Goal: Task Accomplishment & Management: Manage account settings

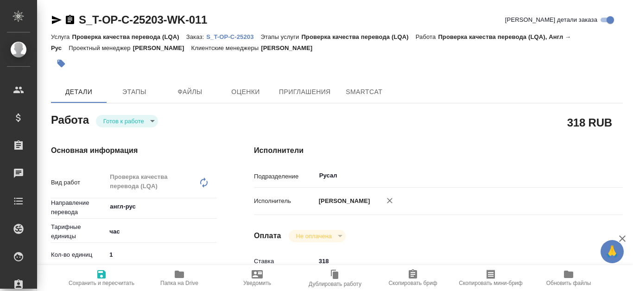
type textarea "x"
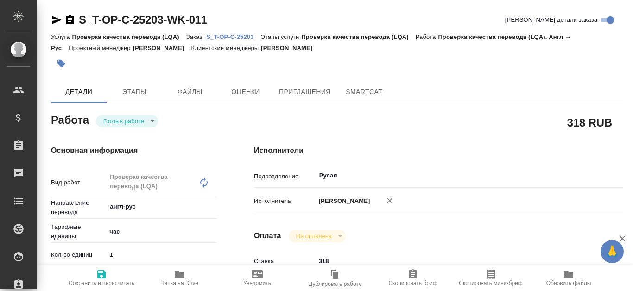
type textarea "x"
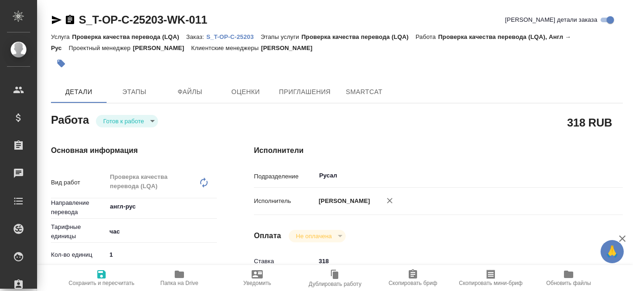
type textarea "x"
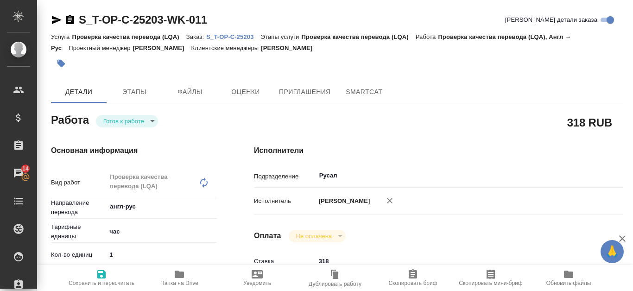
type textarea "x"
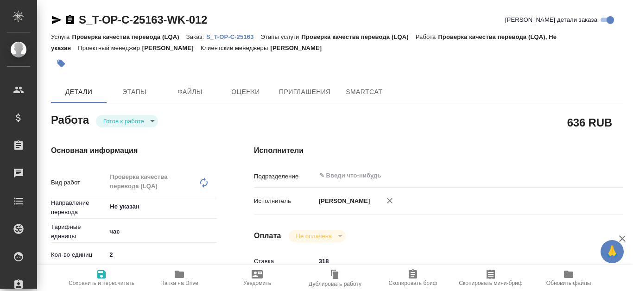
type textarea "x"
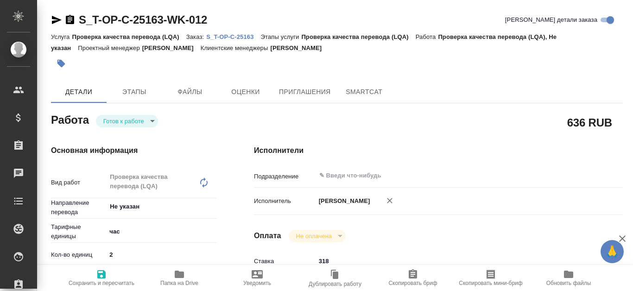
type textarea "x"
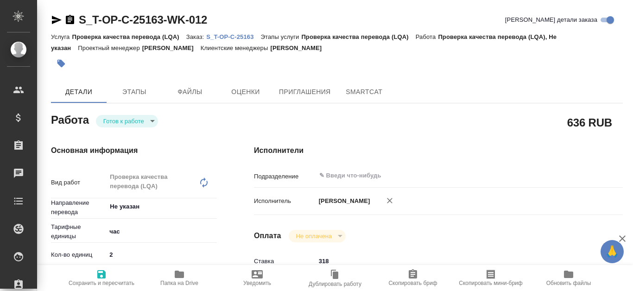
type textarea "x"
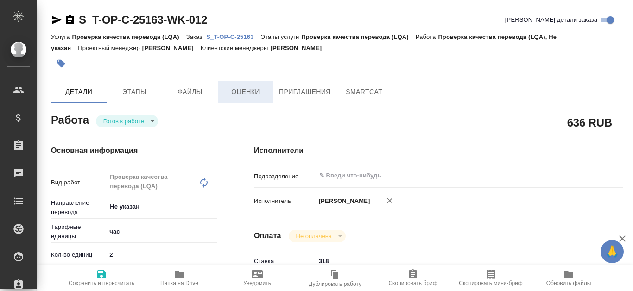
type textarea "x"
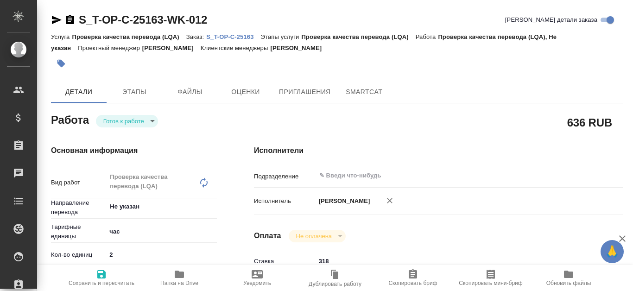
type textarea "x"
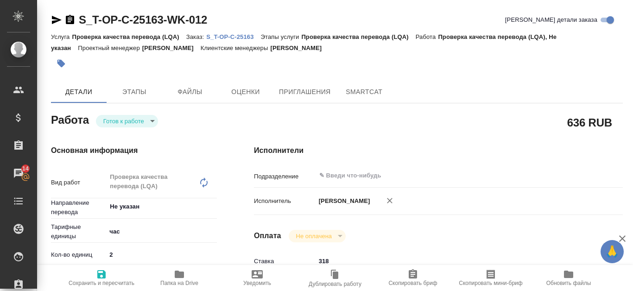
click at [247, 36] on p "S_T-OP-C-25163" at bounding box center [233, 36] width 54 height 7
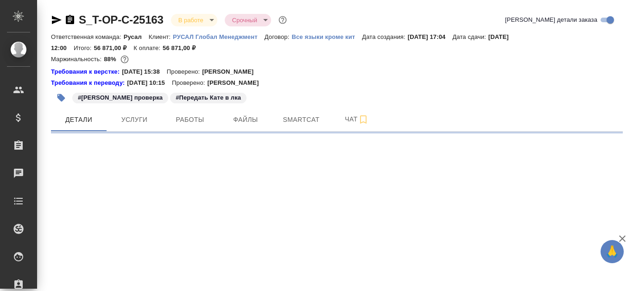
select select "RU"
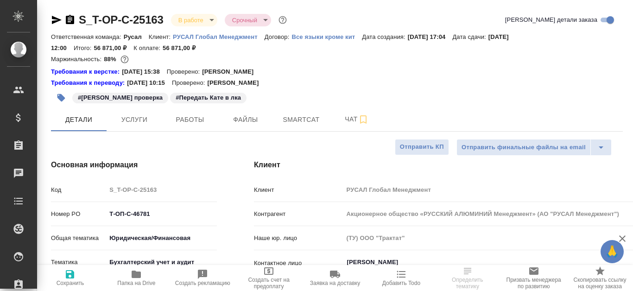
type textarea "x"
click at [194, 112] on button "Работы" at bounding box center [190, 119] width 56 height 23
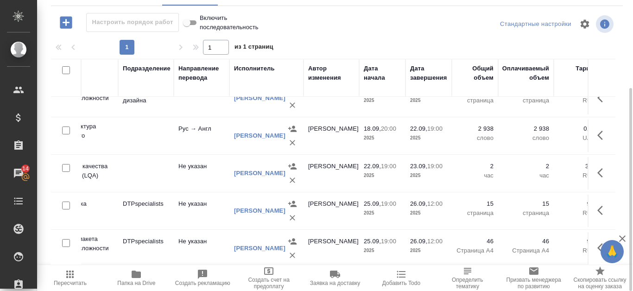
scroll to position [62, 263]
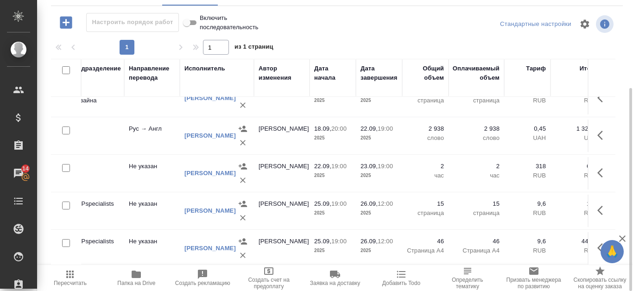
click at [598, 167] on icon "button" at bounding box center [603, 172] width 11 height 11
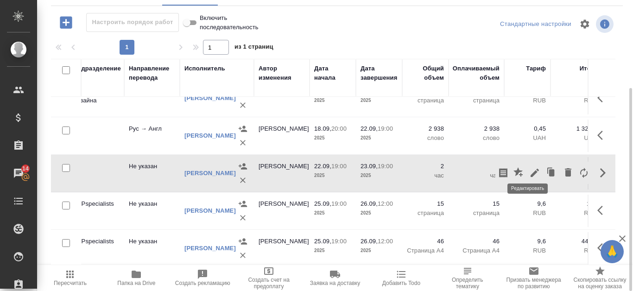
click at [529, 167] on icon "button" at bounding box center [534, 172] width 11 height 11
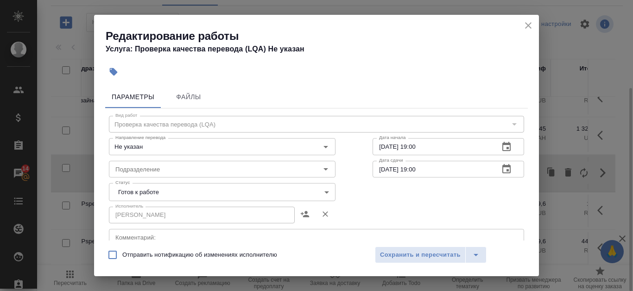
scroll to position [204, 0]
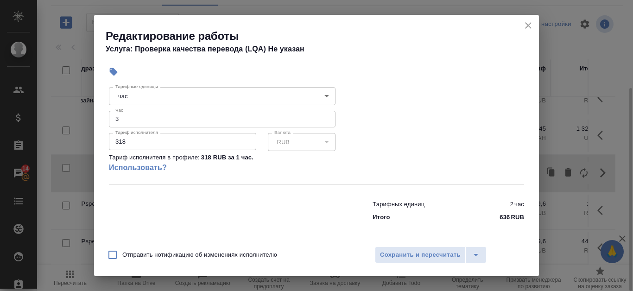
click at [322, 116] on input "3" at bounding box center [222, 119] width 227 height 17
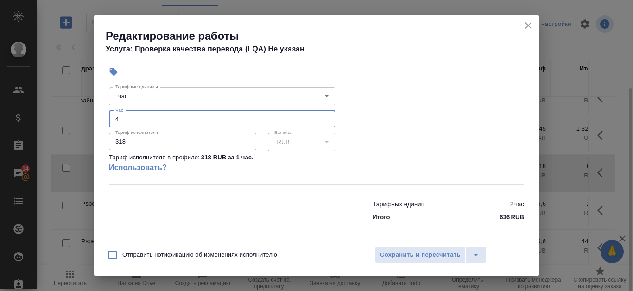
type input "4"
click at [322, 116] on input "4" at bounding box center [222, 119] width 227 height 17
click at [416, 254] on span "Сохранить и пересчитать" at bounding box center [420, 255] width 81 height 11
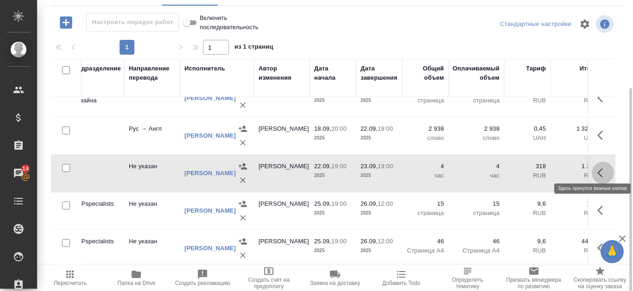
click at [599, 169] on icon "button" at bounding box center [603, 172] width 11 height 11
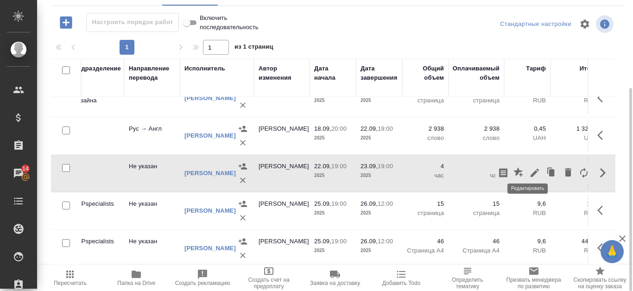
click at [531, 169] on icon "button" at bounding box center [535, 173] width 8 height 8
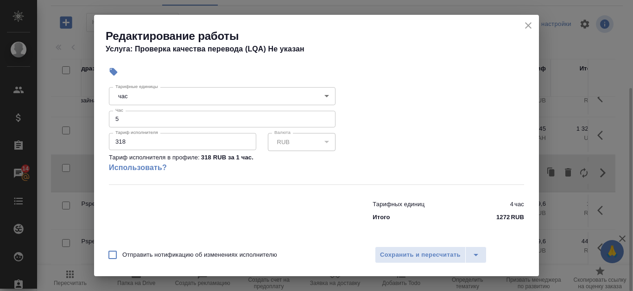
type input "5"
click at [322, 117] on input "5" at bounding box center [222, 119] width 227 height 17
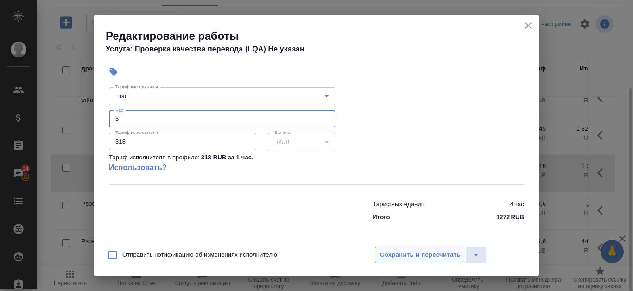
click at [420, 256] on span "Сохранить и пересчитать" at bounding box center [420, 255] width 81 height 11
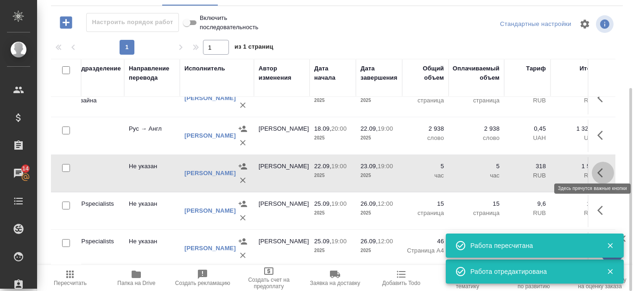
click at [598, 169] on icon "button" at bounding box center [603, 172] width 11 height 11
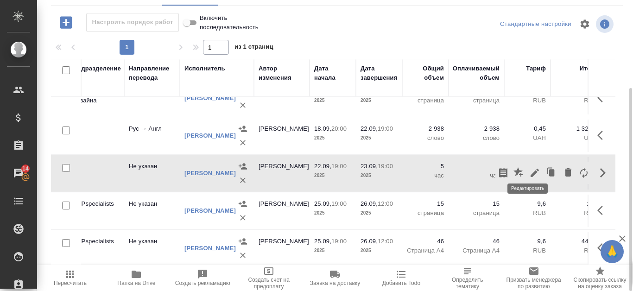
click at [532, 169] on icon "button" at bounding box center [535, 173] width 8 height 8
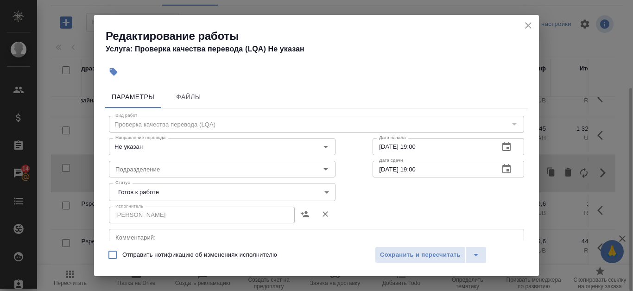
click at [324, 189] on body "🙏 .cls-1 fill:#fff; AWATERA Kanataeva Ekaterina Клиенты Спецификации Заказы 14 …" at bounding box center [316, 145] width 633 height 291
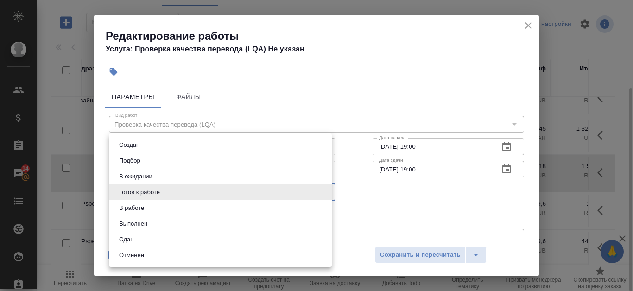
click at [204, 241] on li "Сдан" at bounding box center [220, 240] width 223 height 16
type input "closed"
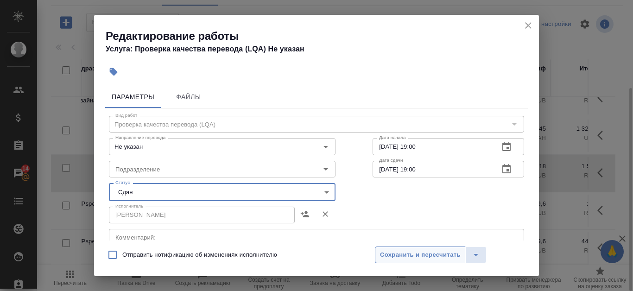
click at [407, 255] on span "Сохранить и пересчитать" at bounding box center [420, 255] width 81 height 11
